Goal: Check status: Check status

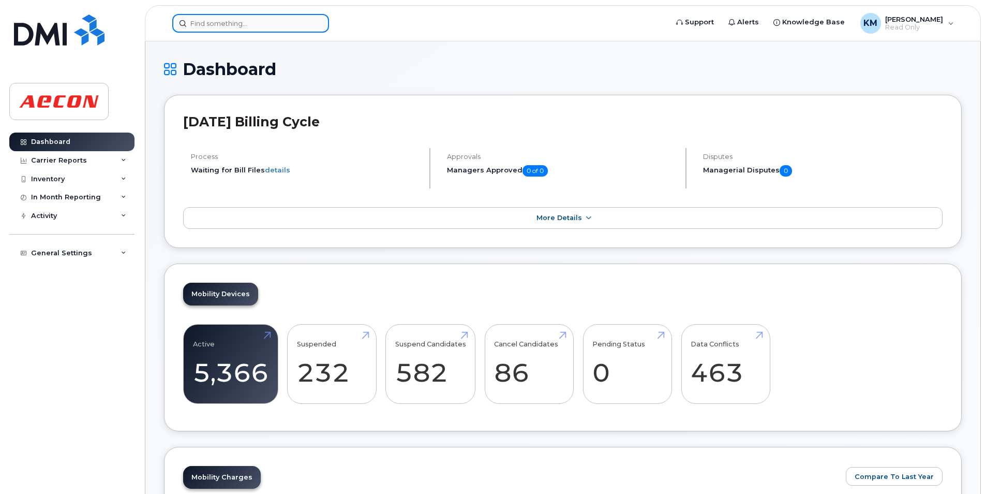
click at [225, 19] on input at bounding box center [250, 23] width 157 height 19
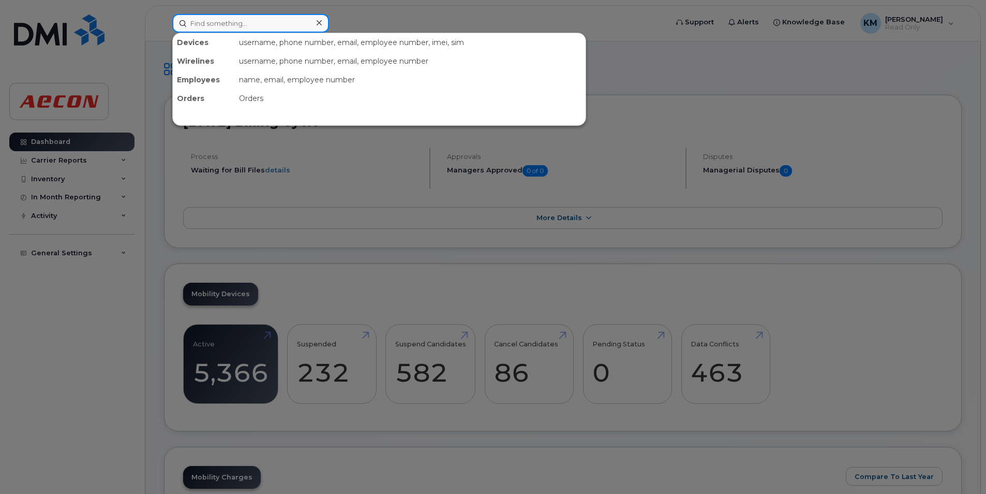
paste input "2269746077"
type input "2269746077"
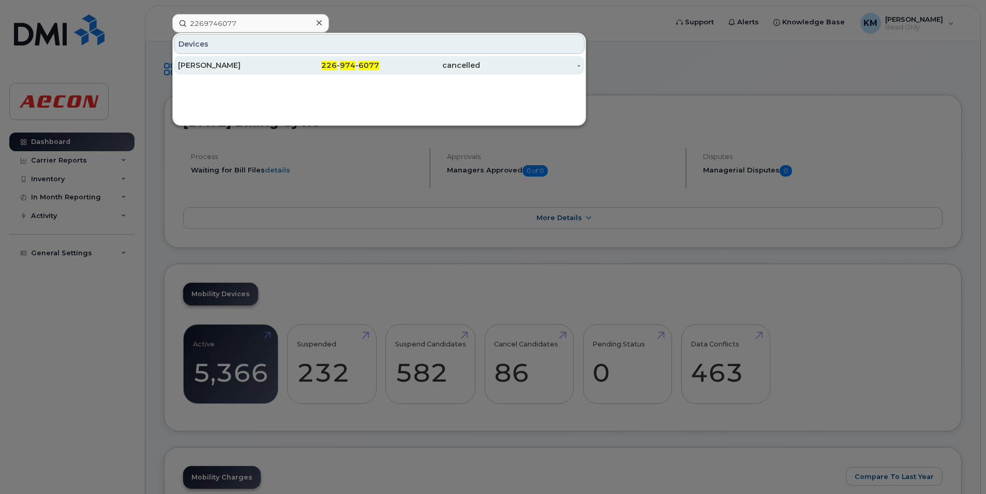
click at [240, 60] on div "JASON HOUSTON" at bounding box center [228, 65] width 101 height 19
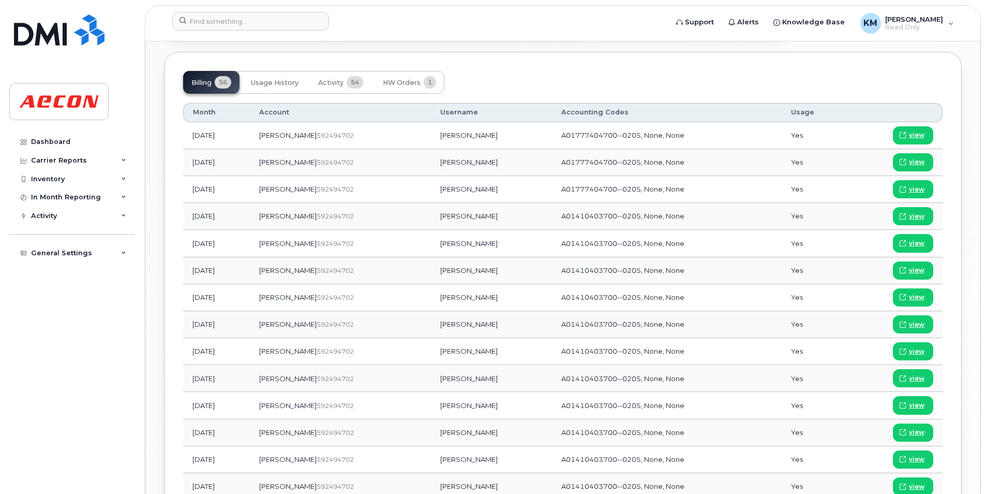
scroll to position [673, 0]
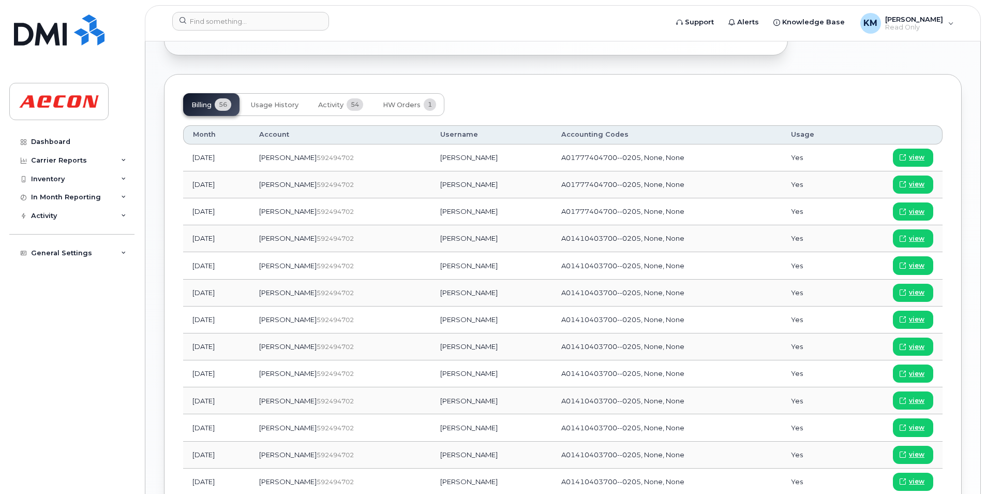
click at [258, 10] on header "Support Alerts Knowledge Base KM Kezia Mathew Read Only English Français Adjust…" at bounding box center [563, 23] width 836 height 36
click at [256, 17] on input at bounding box center [250, 21] width 157 height 19
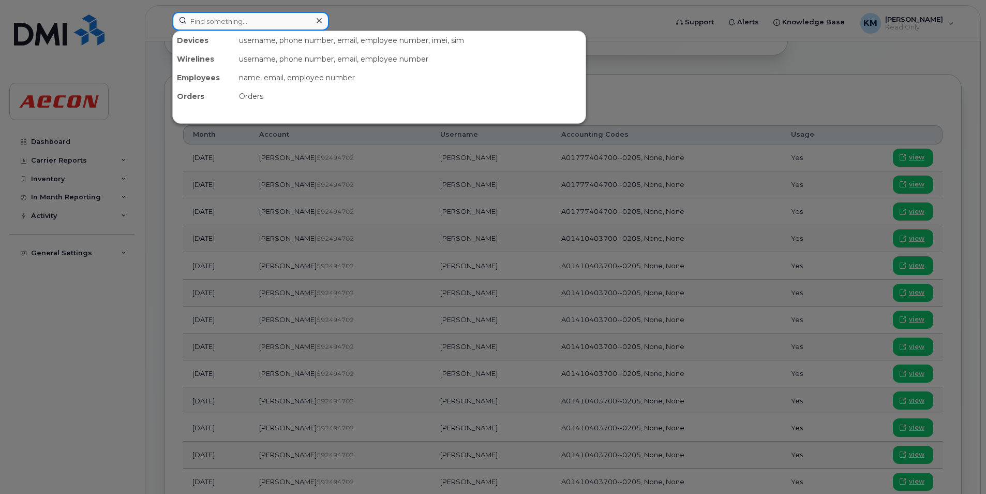
paste input "2269746087"
type input "2269746087"
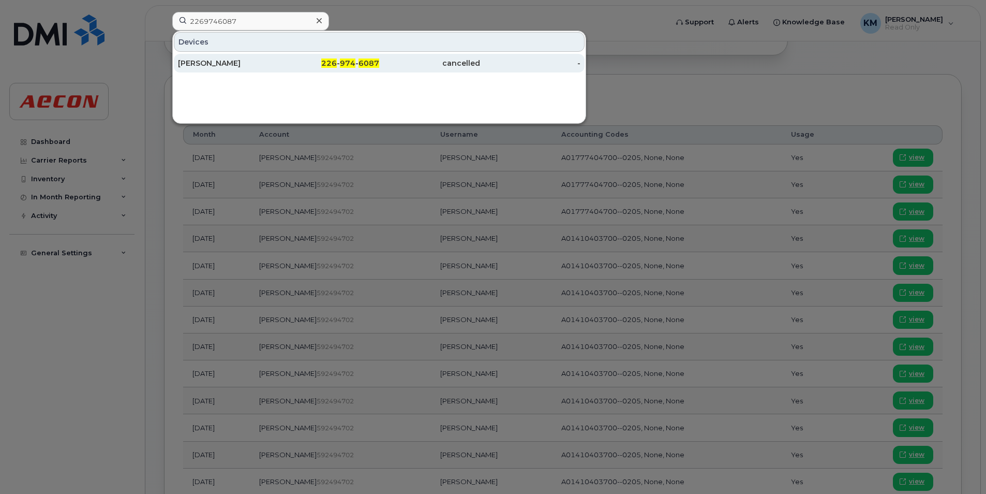
click at [417, 60] on div "cancelled" at bounding box center [429, 63] width 101 height 10
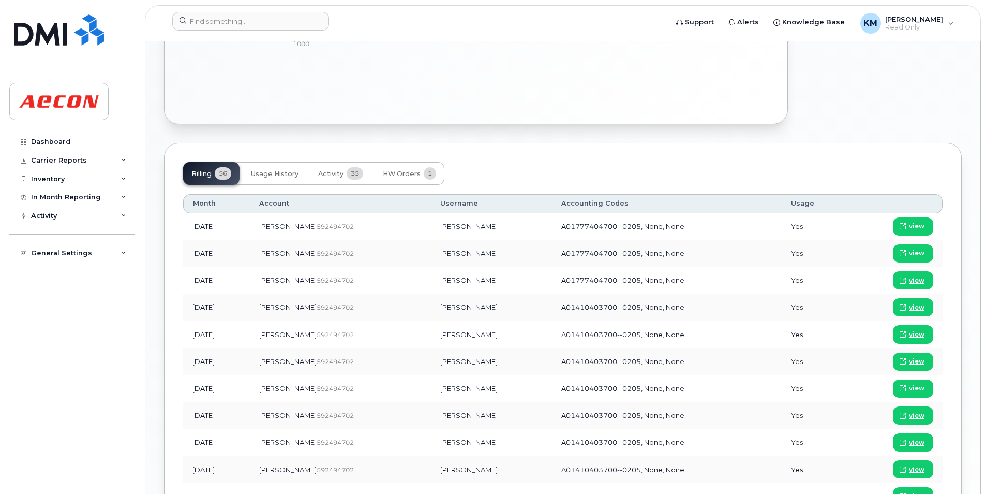
scroll to position [621, 0]
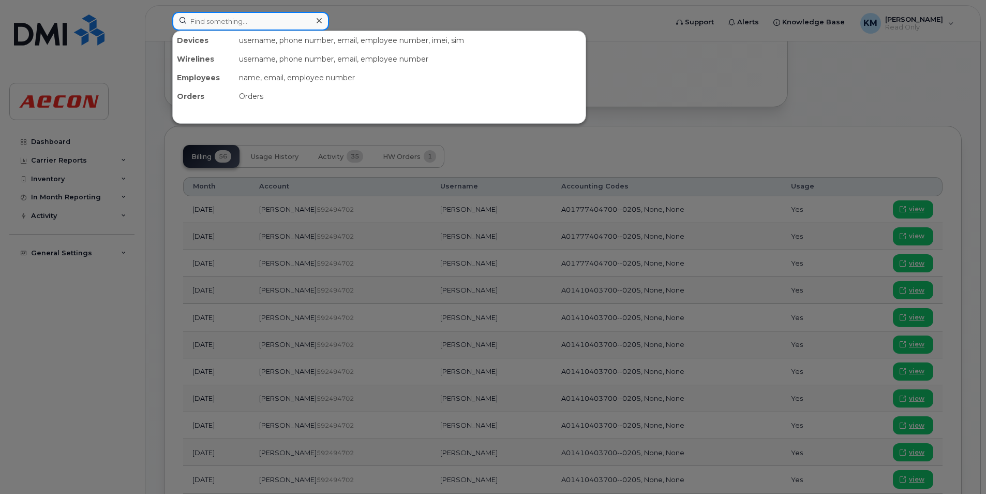
click at [270, 22] on input at bounding box center [250, 21] width 157 height 19
paste input "2269746076"
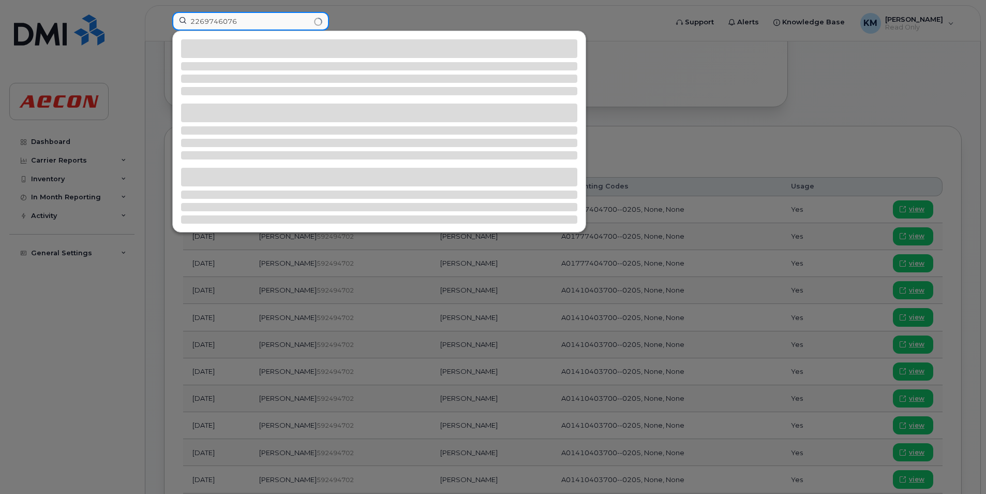
type input "2269746076"
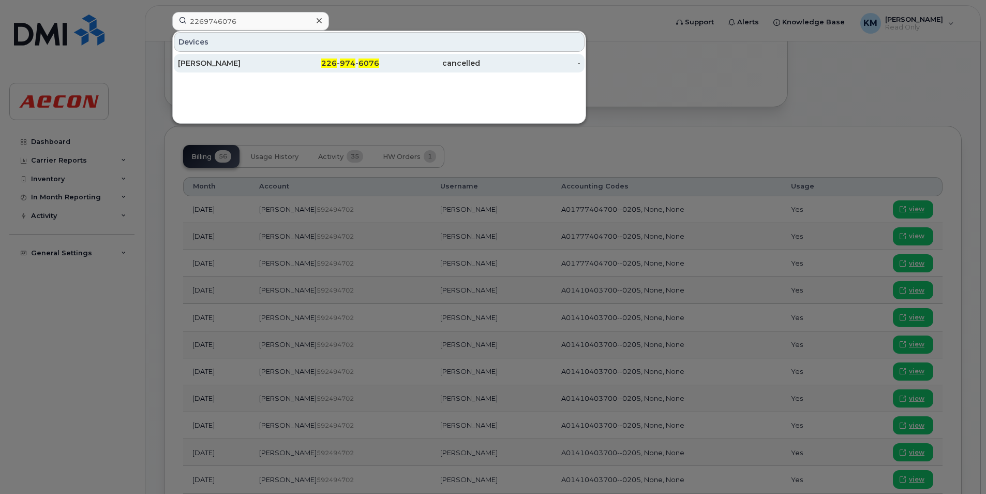
click at [402, 56] on div "cancelled" at bounding box center [429, 63] width 101 height 19
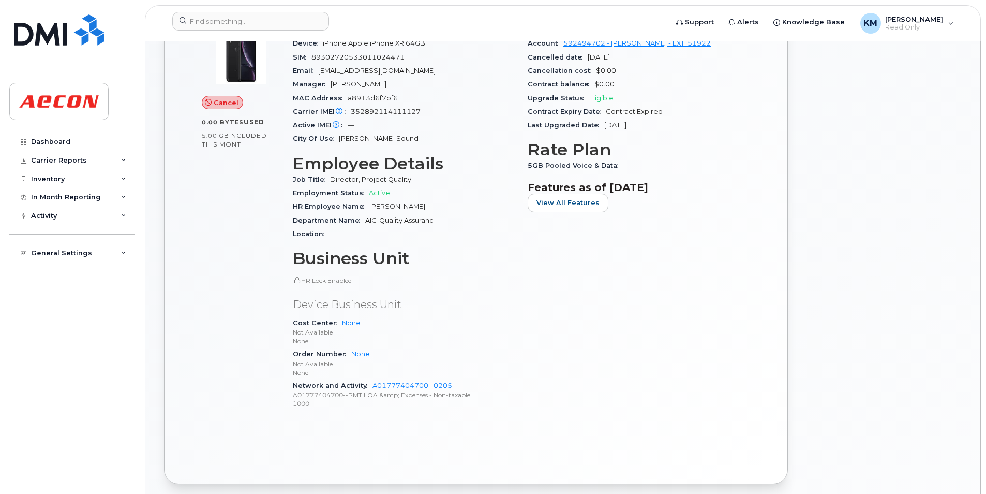
scroll to position [517, 0]
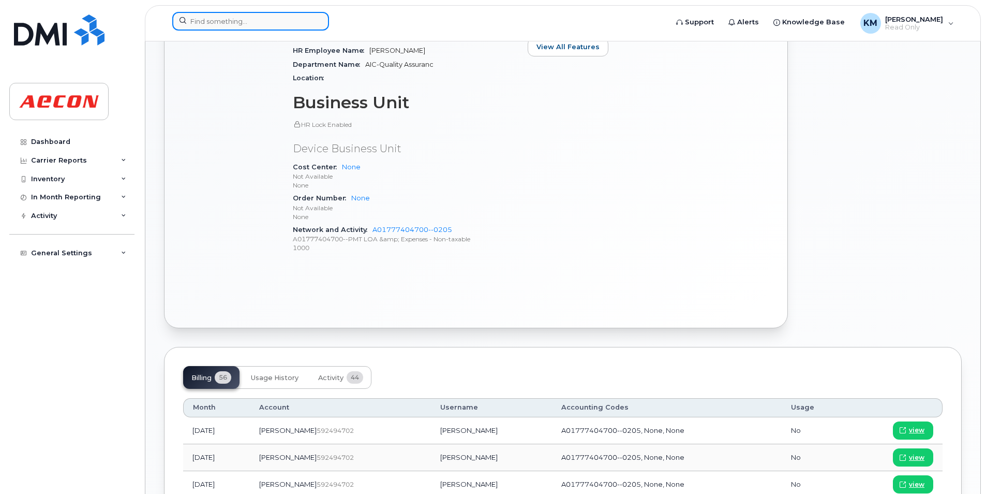
click at [268, 25] on input at bounding box center [250, 21] width 157 height 19
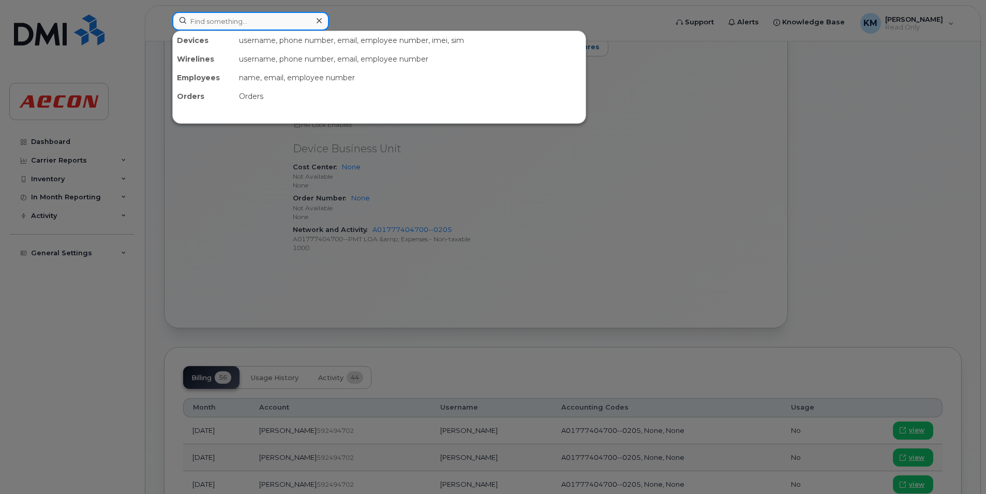
paste input "2269746586"
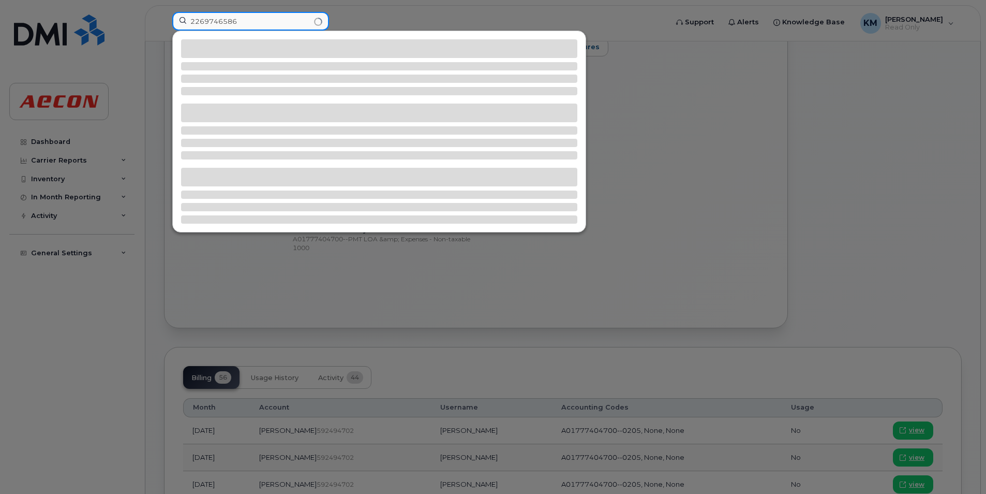
type input "2269746586"
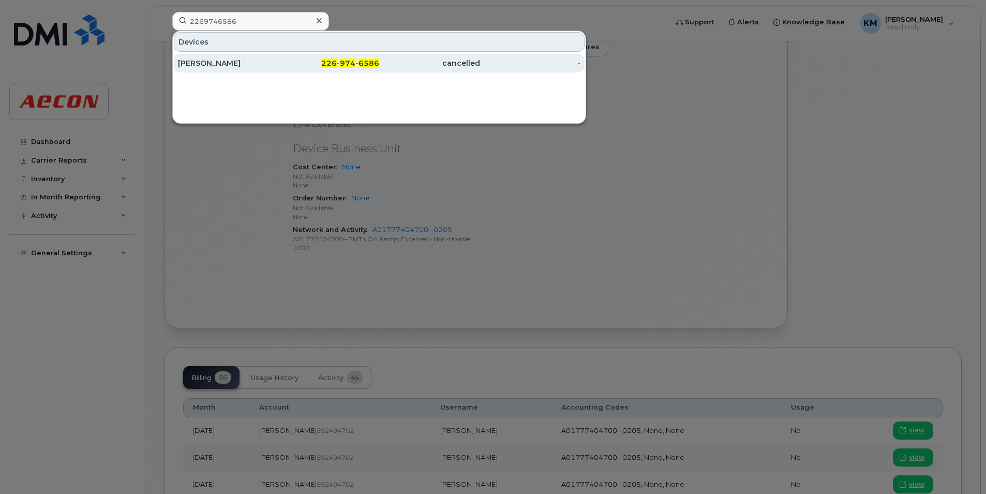
click at [419, 60] on div "cancelled" at bounding box center [429, 63] width 101 height 10
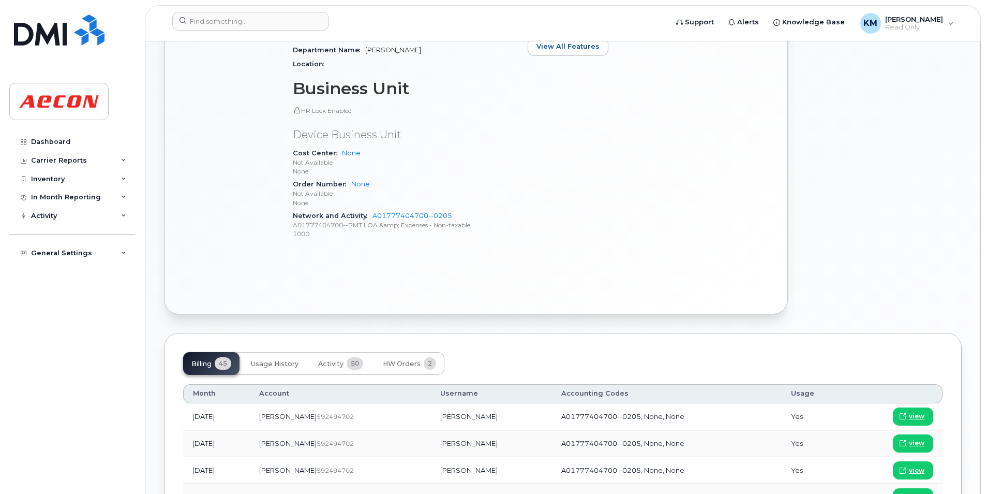
scroll to position [724, 0]
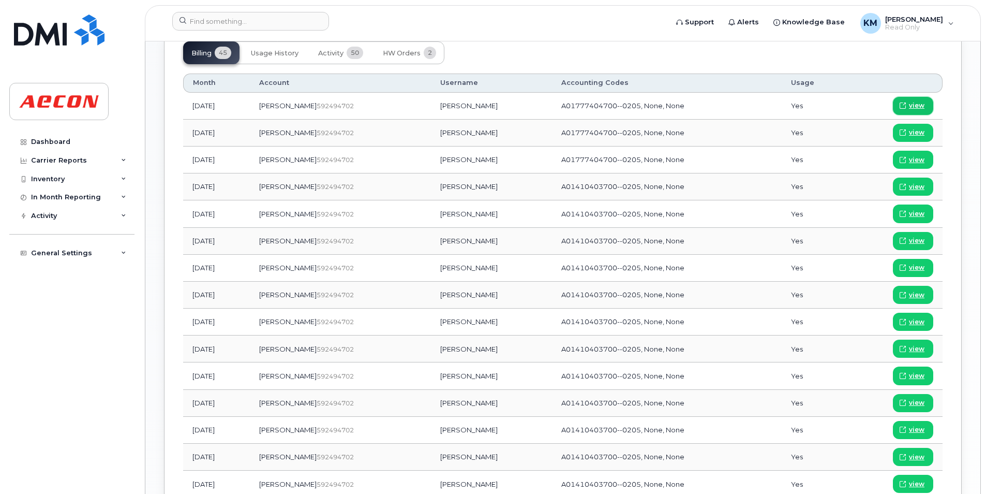
click at [918, 106] on span "view" at bounding box center [917, 105] width 16 height 9
